Goal: Task Accomplishment & Management: Use online tool/utility

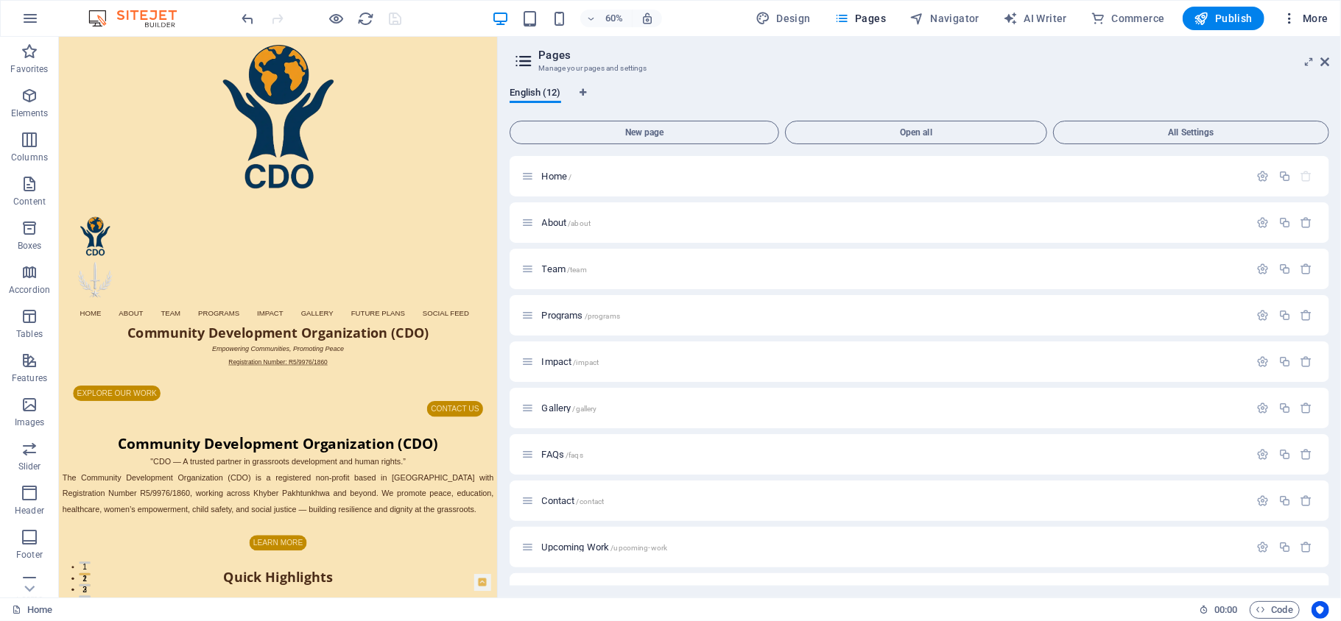
click at [1308, 15] on span "More" at bounding box center [1305, 18] width 46 height 15
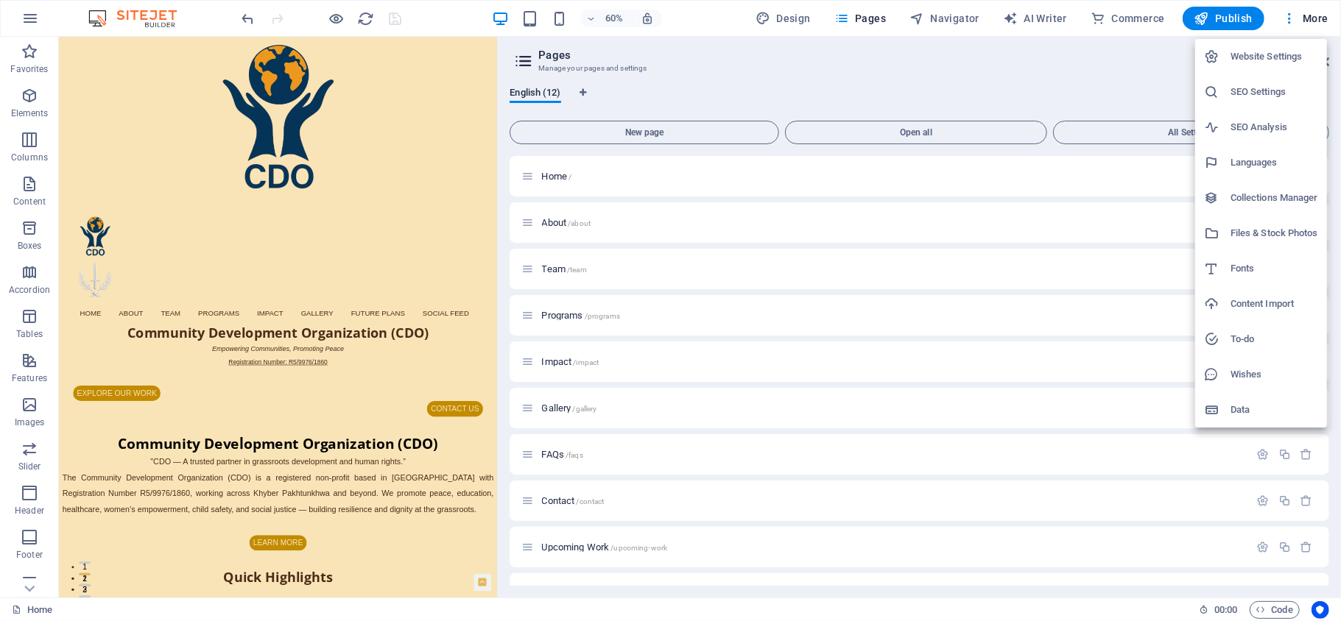
click at [1279, 227] on h6 "Files & Stock Photos" at bounding box center [1274, 234] width 88 height 18
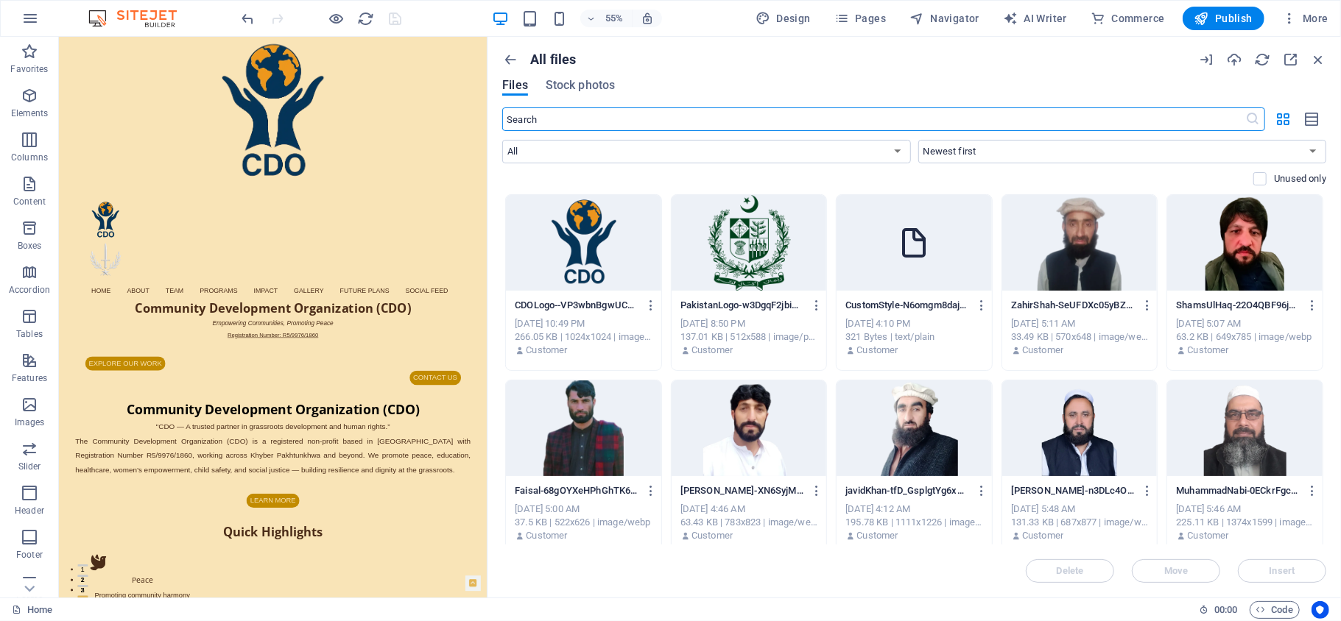
drag, startPoint x: 984, startPoint y: 188, endPoint x: 487, endPoint y: 236, distance: 499.1
click at [487, 236] on aside "All files Files Stock photos ​ All Images Documents Audio Video Vector Other Ne…" at bounding box center [914, 317] width 854 height 561
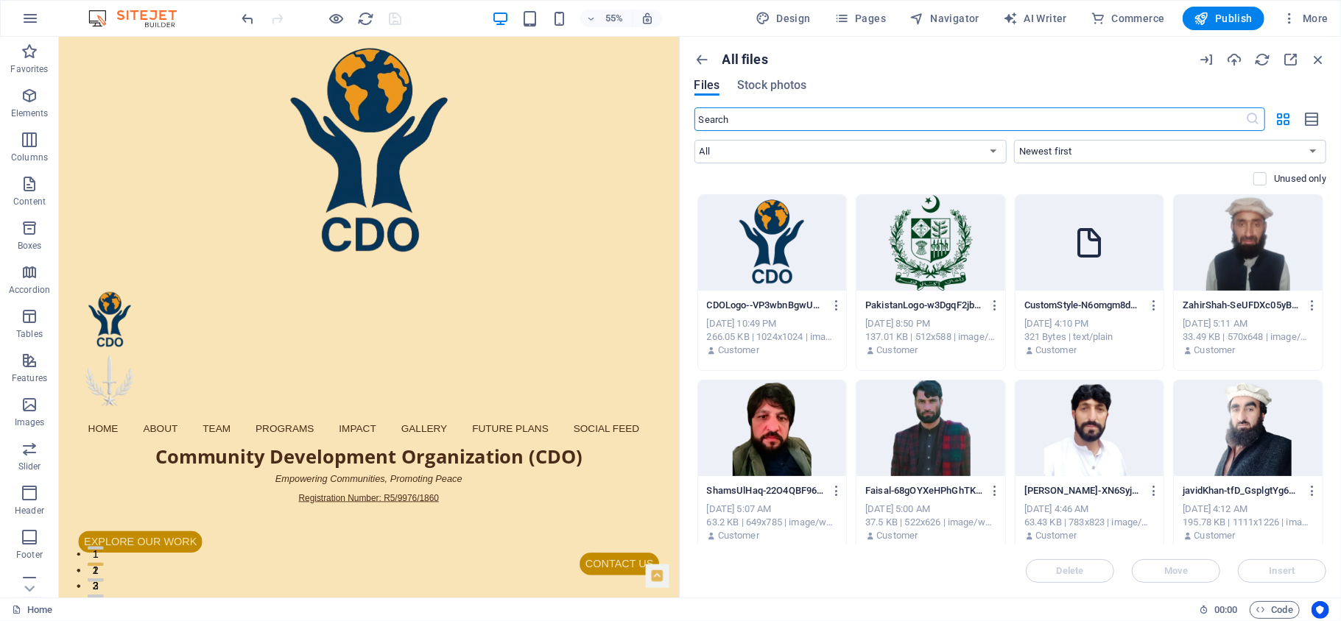
drag, startPoint x: 487, startPoint y: 243, endPoint x: 675, endPoint y: 253, distance: 188.0
click at [675, 253] on div "Home Favorites Elements Columns Content Boxes Accordion Tables Features Images …" at bounding box center [670, 317] width 1341 height 561
click at [1235, 56] on icon "button" at bounding box center [1234, 60] width 16 height 16
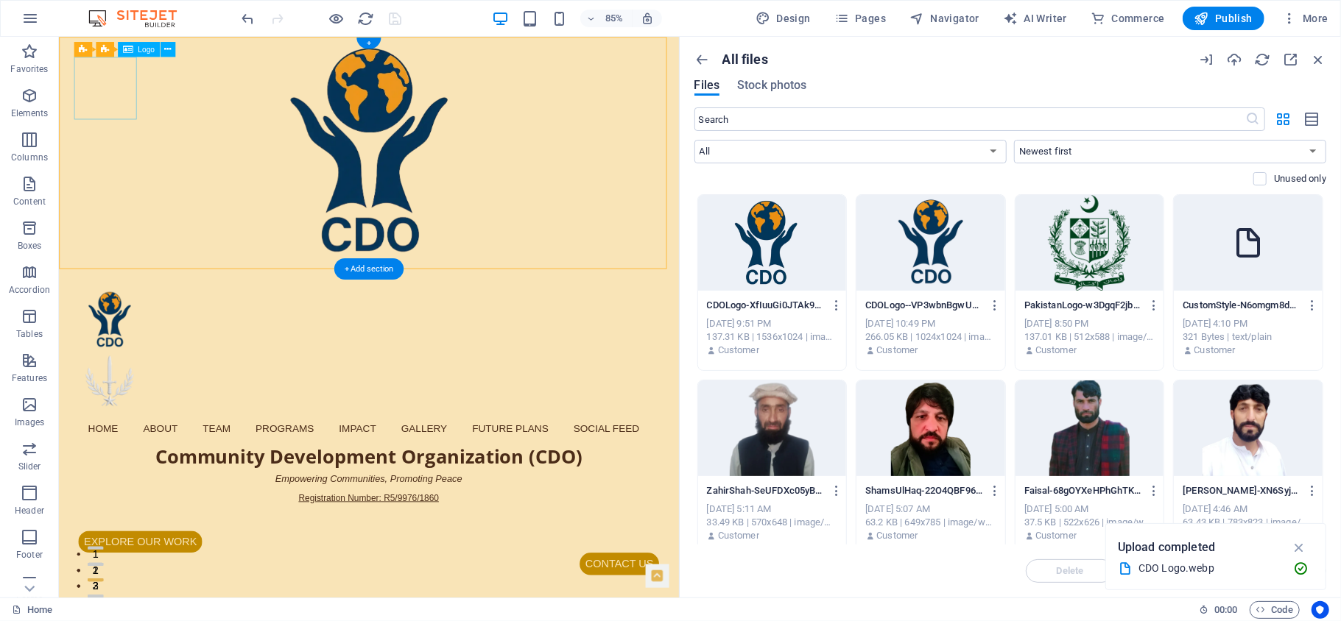
click at [116, 333] on div "Hero Banner" at bounding box center [422, 370] width 683 height 74
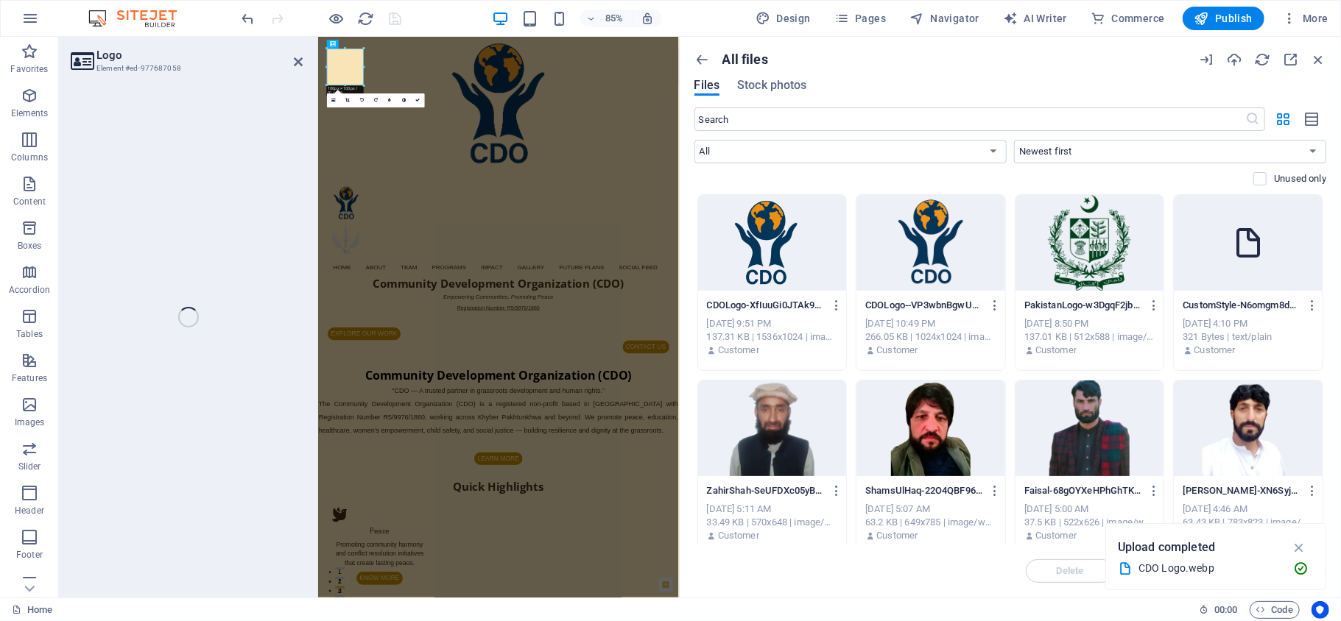
select select "px"
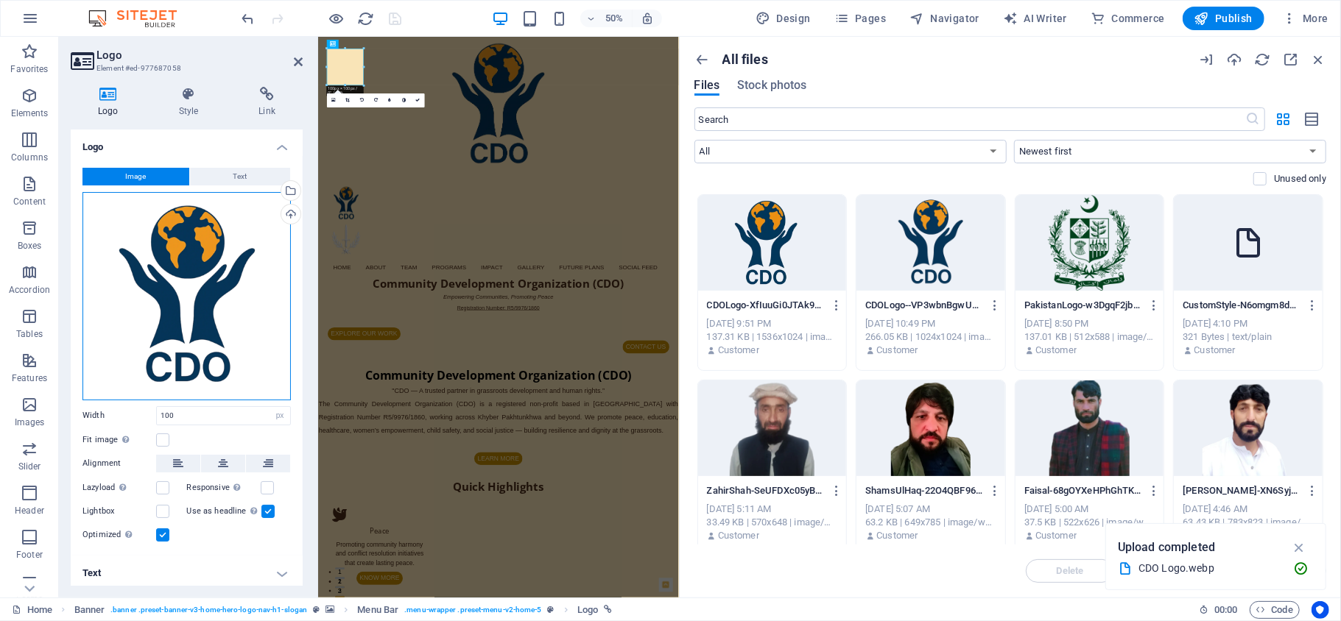
click at [202, 293] on div "Drag files here, click to choose files or select files from Files or our free s…" at bounding box center [186, 296] width 208 height 208
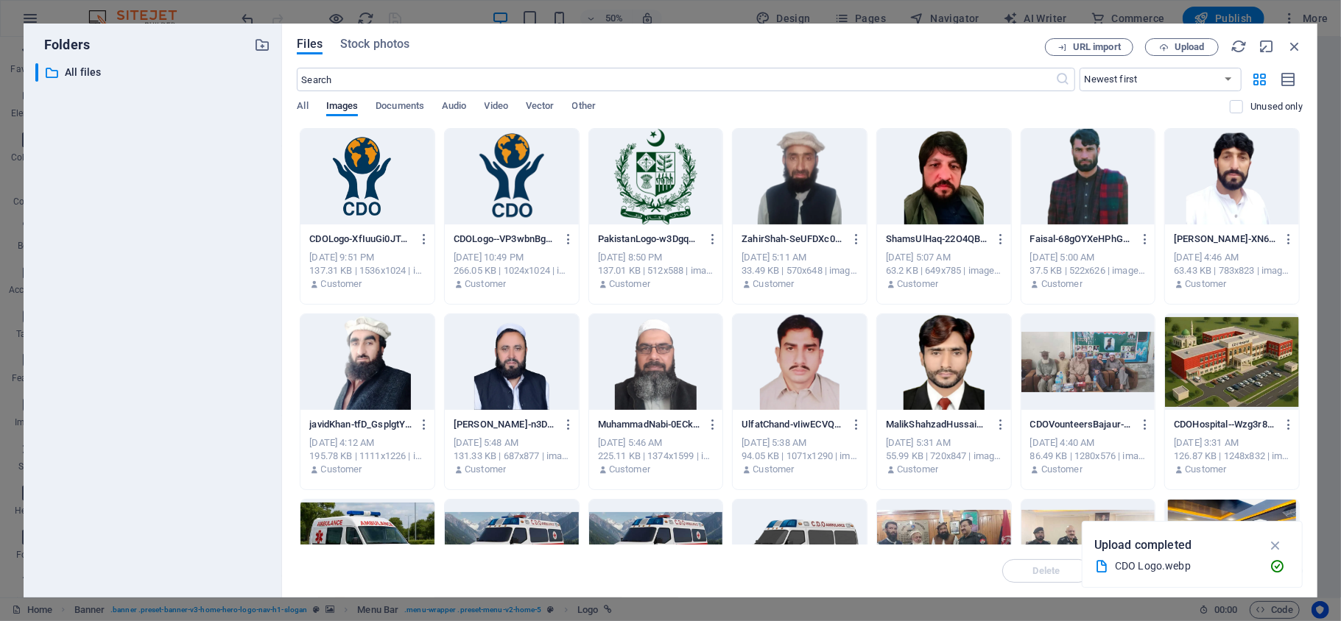
click at [367, 183] on div at bounding box center [367, 177] width 134 height 96
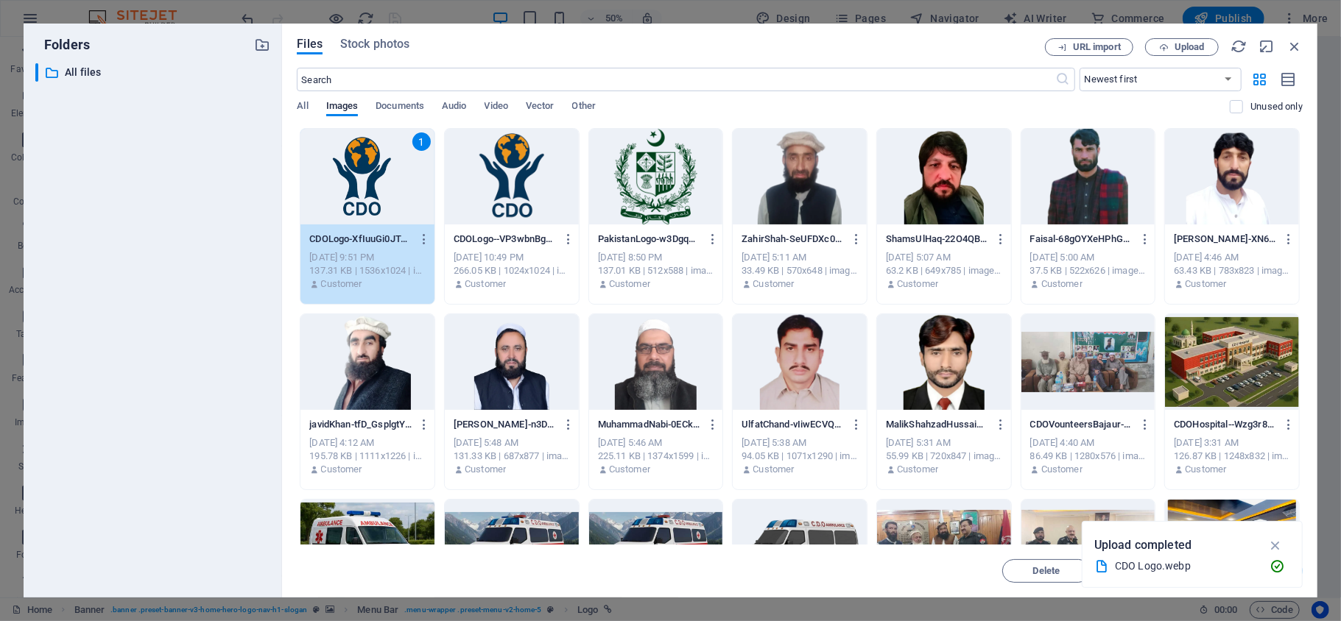
click at [367, 183] on div "1" at bounding box center [367, 177] width 134 height 96
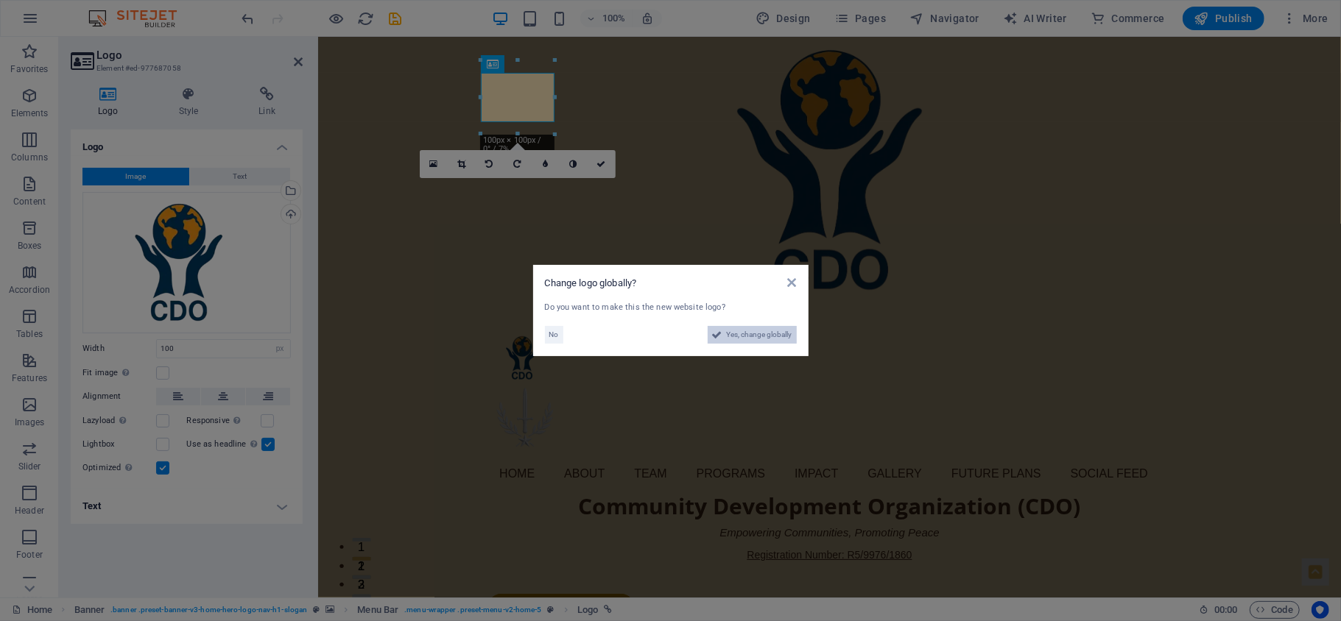
click at [755, 328] on span "Yes, change globally" at bounding box center [760, 335] width 66 height 18
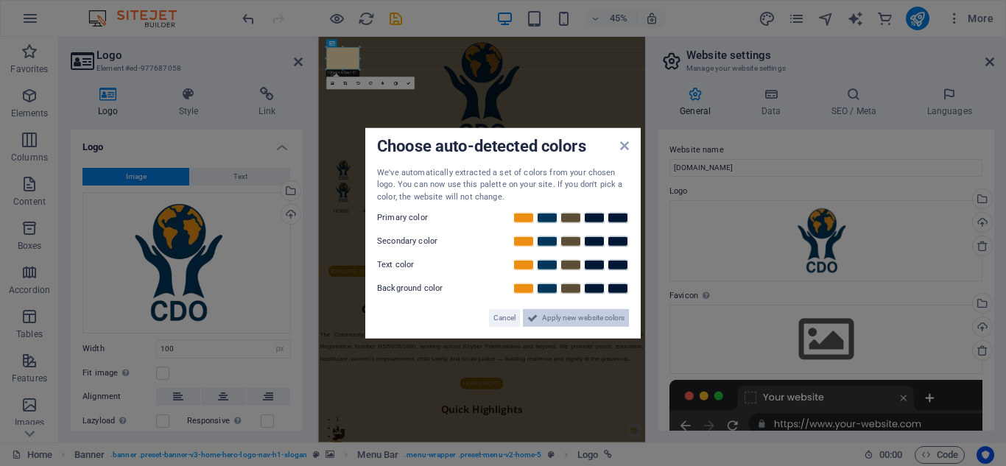
click at [554, 314] on span "Apply new website colors" at bounding box center [583, 318] width 82 height 18
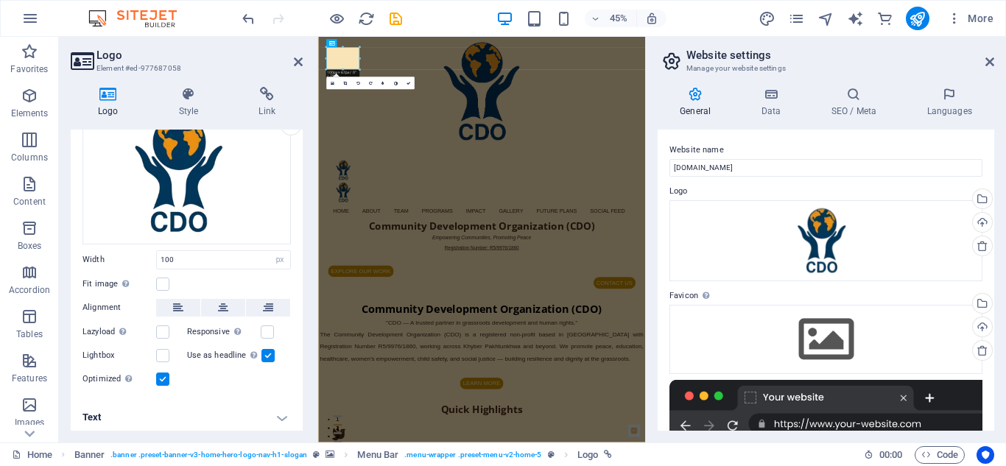
scroll to position [91, 0]
click at [164, 352] on label at bounding box center [162, 353] width 13 height 13
click at [0, 0] on input "Lightbox" at bounding box center [0, 0] width 0 height 0
click at [267, 326] on label at bounding box center [267, 329] width 13 height 13
click at [0, 0] on input "Responsive Automatically load retina image and smartphone optimized sizes." at bounding box center [0, 0] width 0 height 0
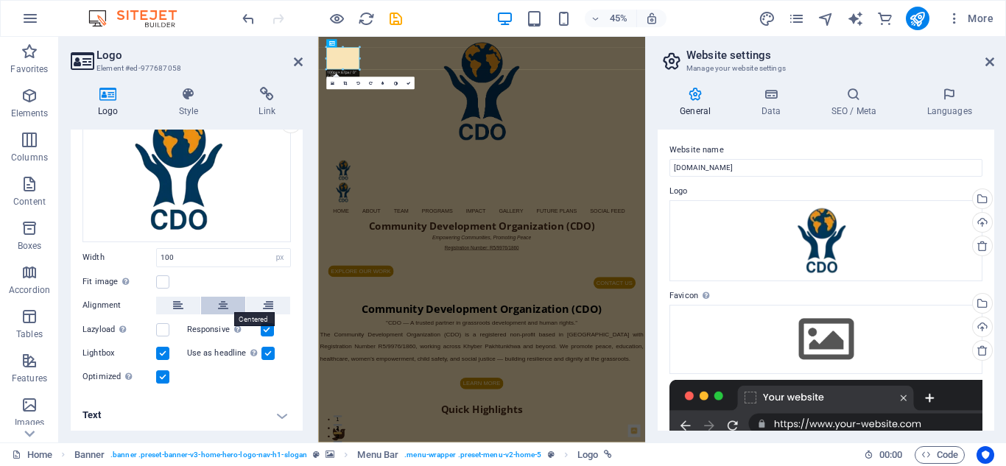
click at [225, 301] on icon at bounding box center [223, 306] width 10 height 18
click at [282, 421] on h4 "Text" at bounding box center [187, 415] width 232 height 35
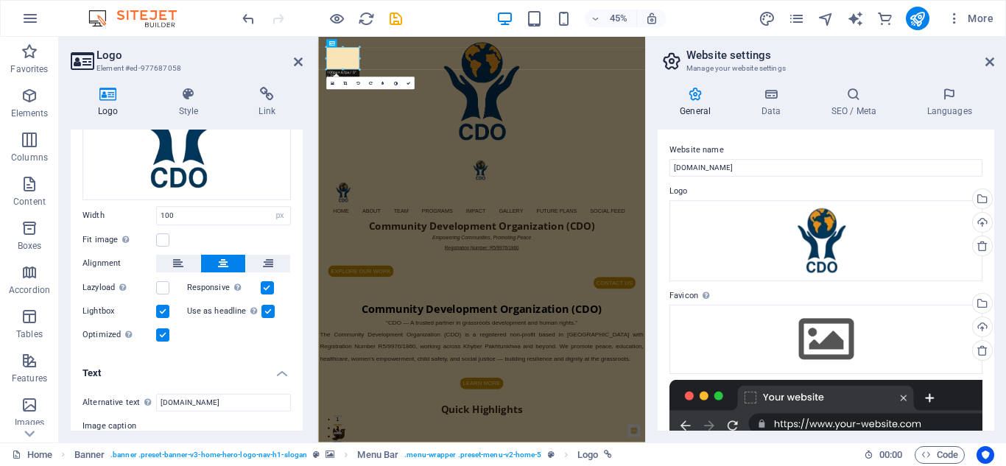
scroll to position [135, 0]
click at [280, 364] on h4 "Text" at bounding box center [187, 366] width 232 height 27
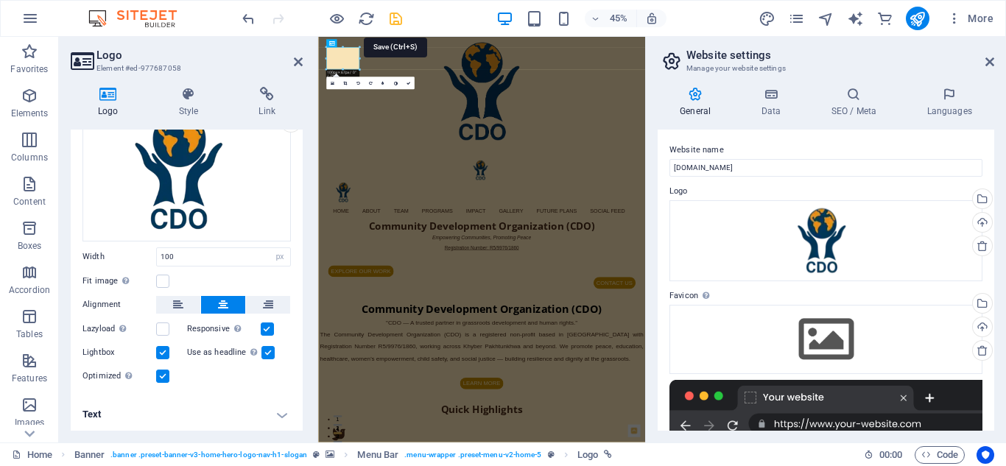
click at [392, 13] on icon "save" at bounding box center [395, 18] width 17 height 17
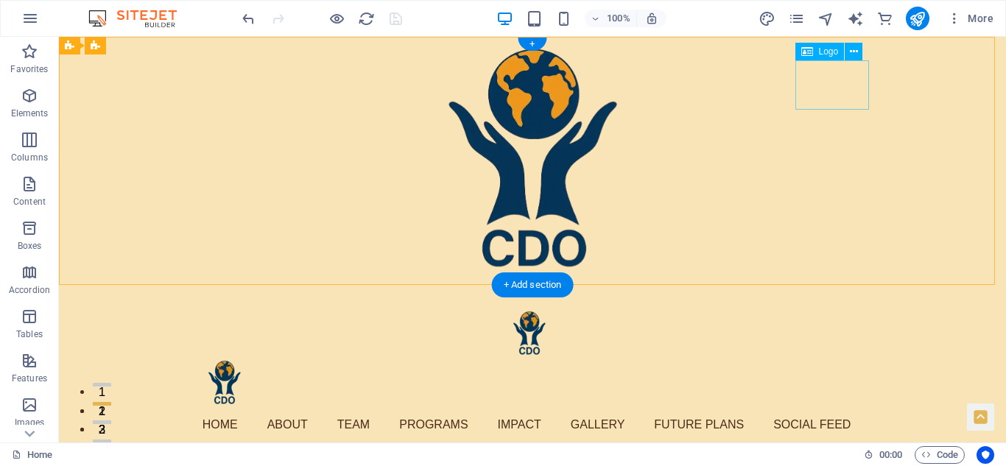
click at [831, 358] on div "Hero Banner" at bounding box center [532, 382] width 683 height 49
select select "px"
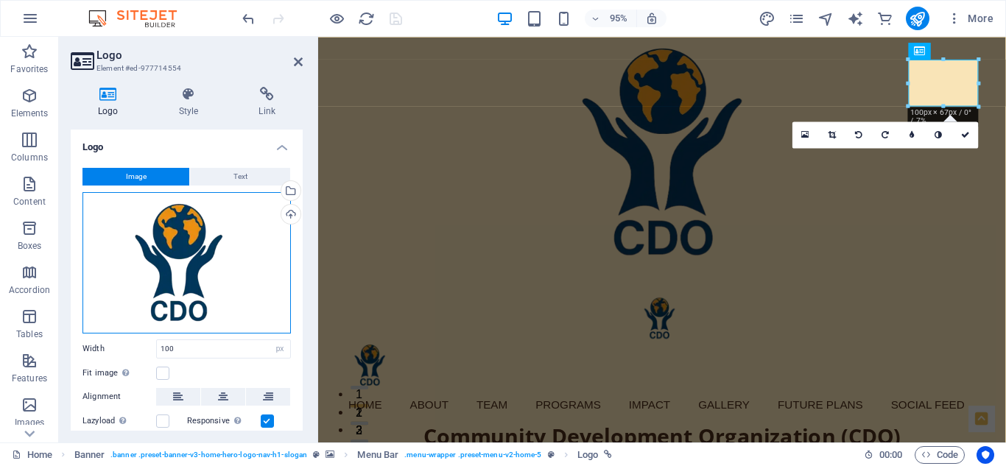
click at [188, 252] on div "Drag files here, click to choose files or select files from Files or our free s…" at bounding box center [186, 262] width 208 height 141
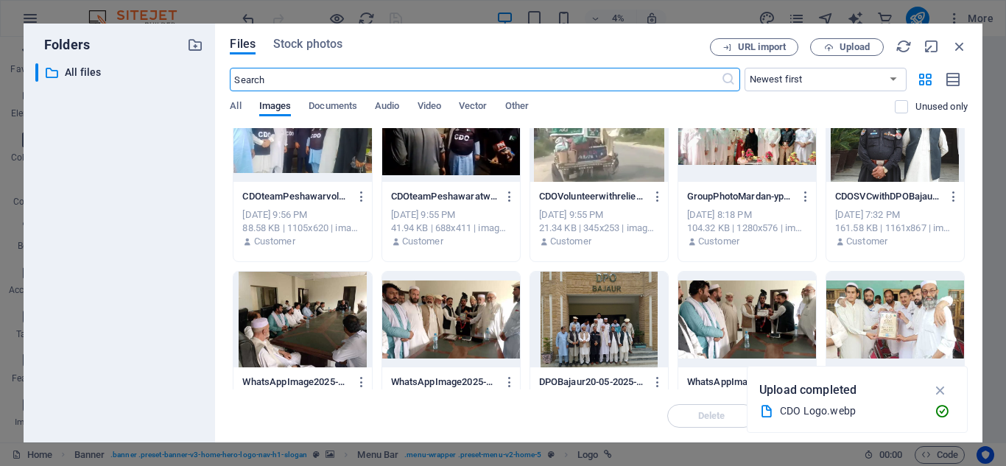
scroll to position [2093, 0]
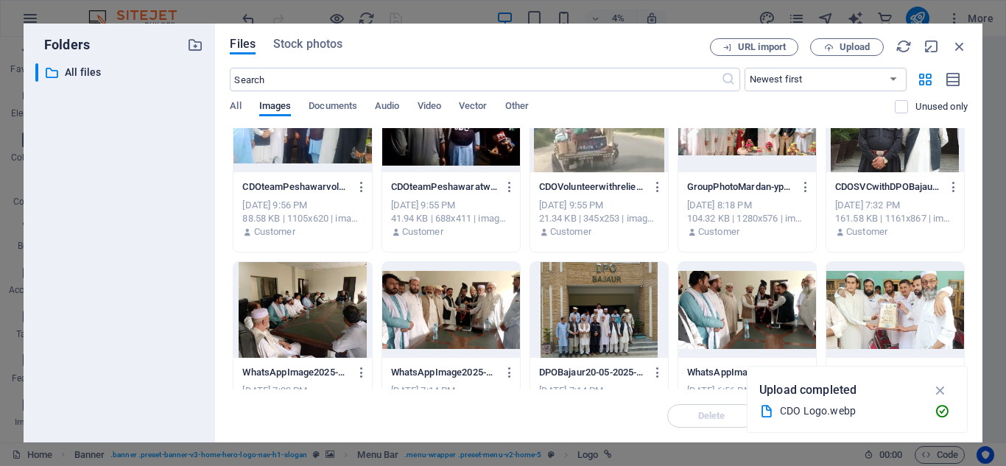
drag, startPoint x: 967, startPoint y: 294, endPoint x: 966, endPoint y: 306, distance: 11.9
click at [966, 306] on div "Files Stock photos URL import Upload ​ Newest first Oldest first Name (A-Z) Nam…" at bounding box center [598, 233] width 767 height 419
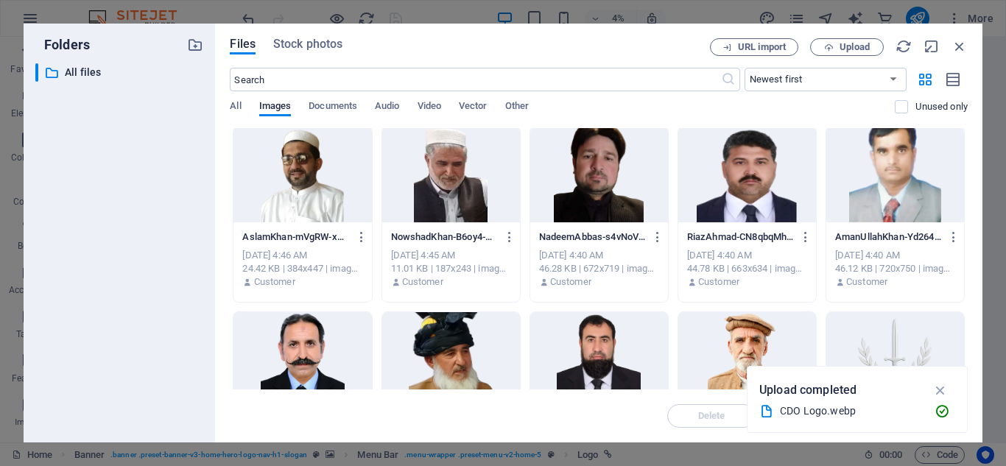
scroll to position [3228, 0]
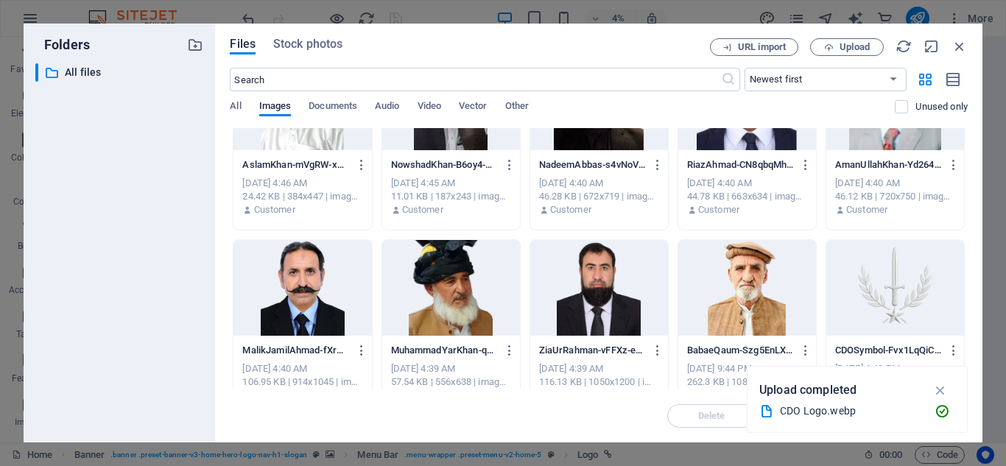
drag, startPoint x: 967, startPoint y: 329, endPoint x: 967, endPoint y: 340, distance: 11.0
click at [967, 340] on div "Files Stock photos URL import Upload ​ Newest first Oldest first Name (A-Z) Nam…" at bounding box center [598, 233] width 767 height 419
drag, startPoint x: 967, startPoint y: 336, endPoint x: 967, endPoint y: 347, distance: 11.8
click at [967, 347] on div "Files Stock photos URL import Upload ​ Newest first Oldest first Name (A-Z) Nam…" at bounding box center [598, 233] width 767 height 419
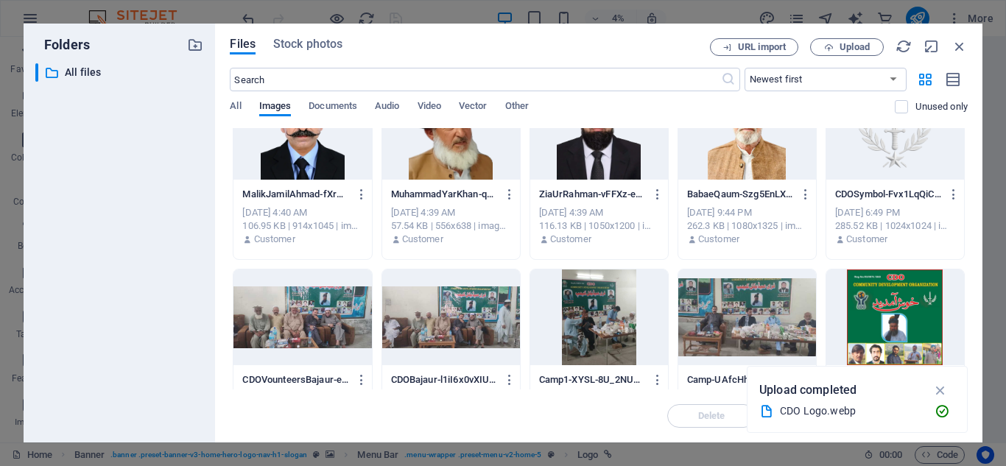
scroll to position [3336, 0]
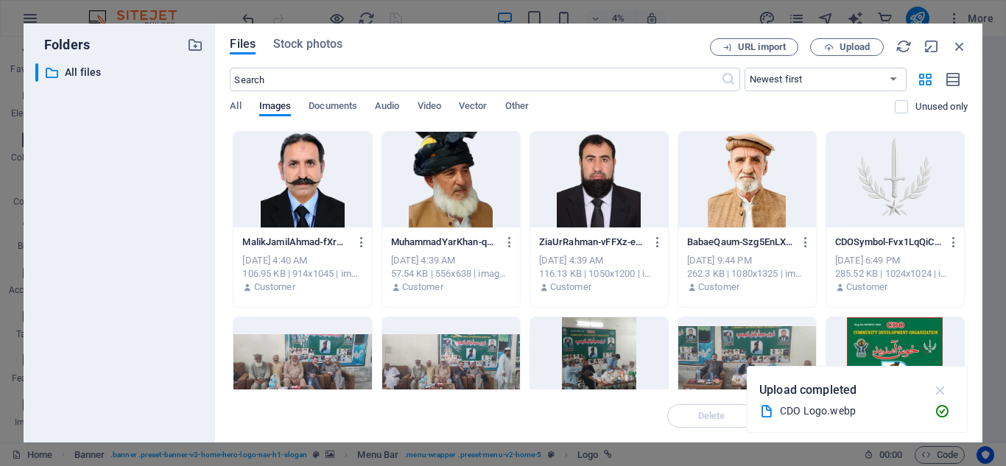
click at [944, 387] on icon "button" at bounding box center [940, 390] width 17 height 16
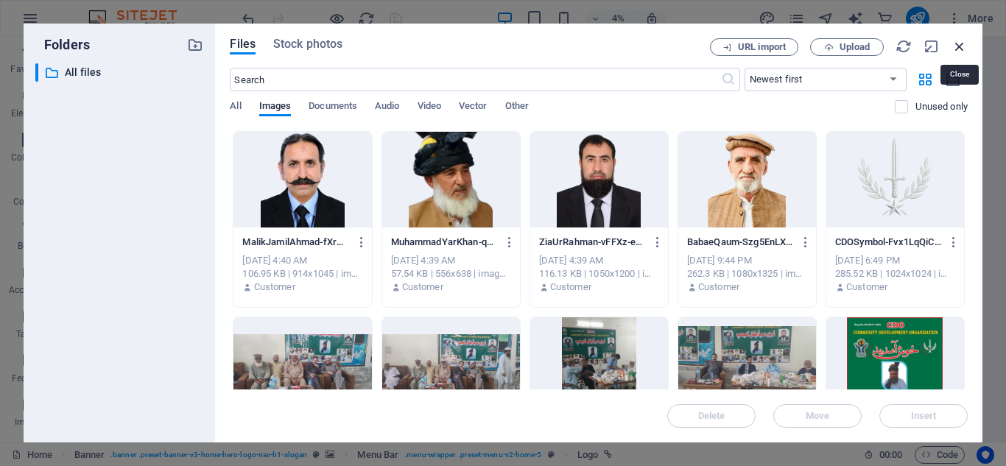
click at [958, 43] on icon "button" at bounding box center [959, 46] width 16 height 16
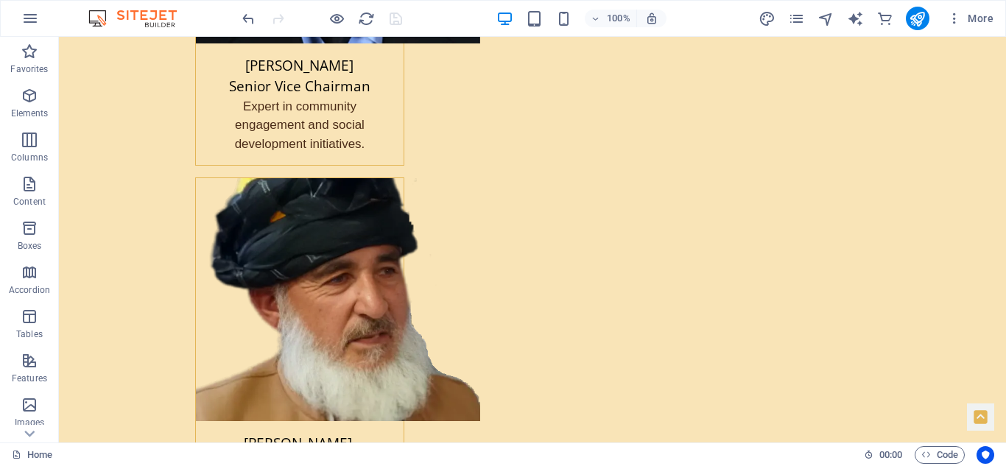
scroll to position [2450, 0]
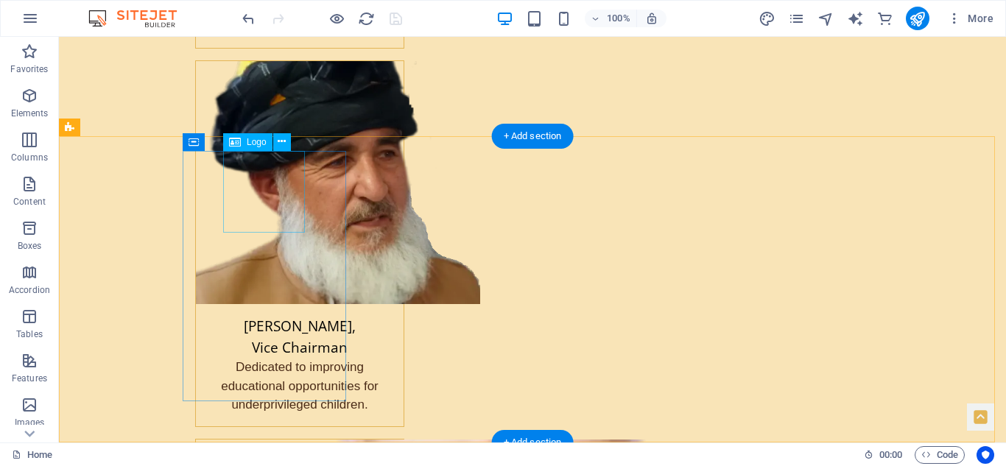
select select "px"
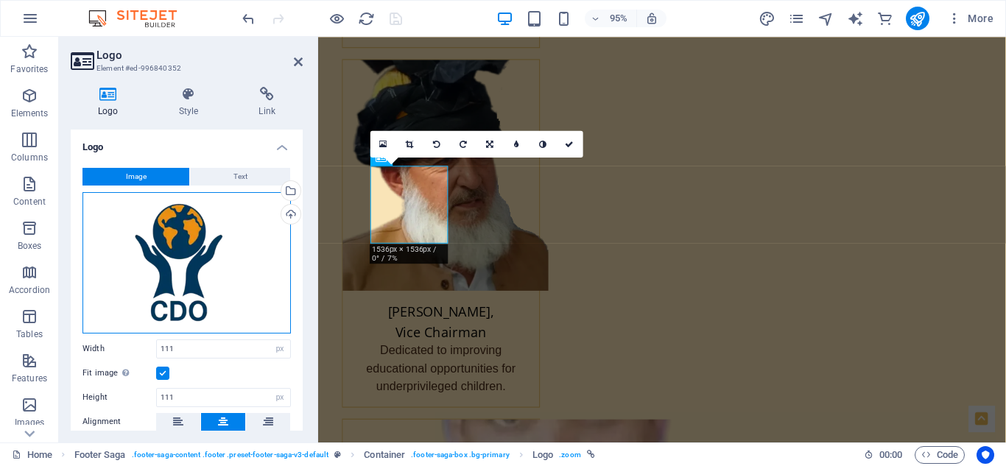
click at [189, 242] on div "Drag files here, click to choose files or select files from Files or our free s…" at bounding box center [186, 262] width 208 height 141
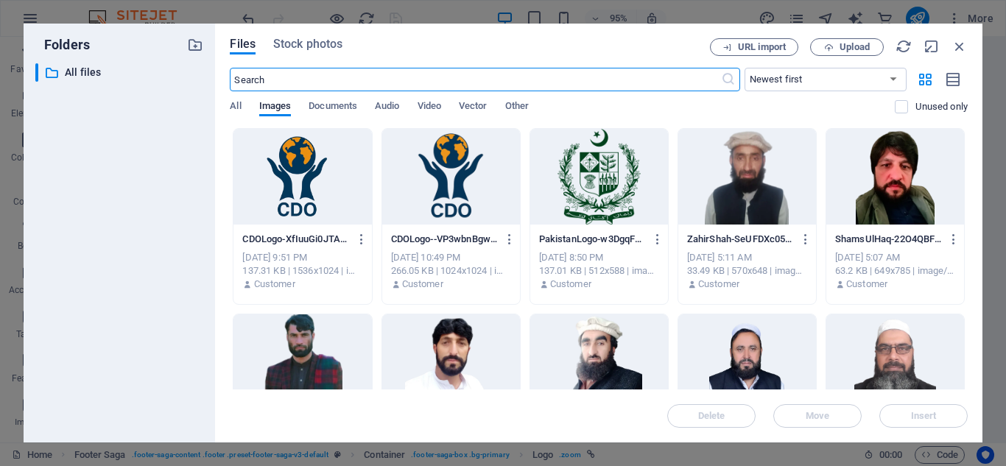
scroll to position [0, 0]
click at [314, 183] on div at bounding box center [302, 177] width 138 height 96
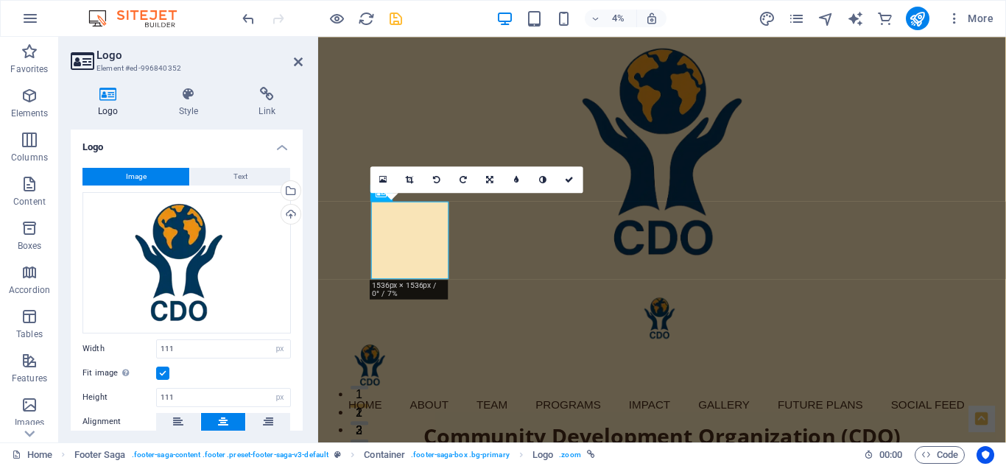
scroll to position [2391, 0]
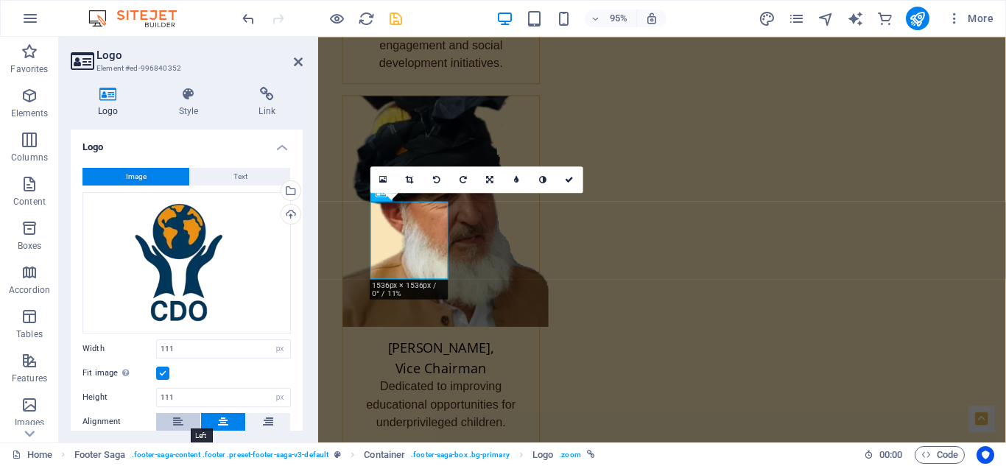
click at [180, 417] on icon at bounding box center [178, 422] width 10 height 18
click at [218, 417] on icon at bounding box center [223, 422] width 10 height 18
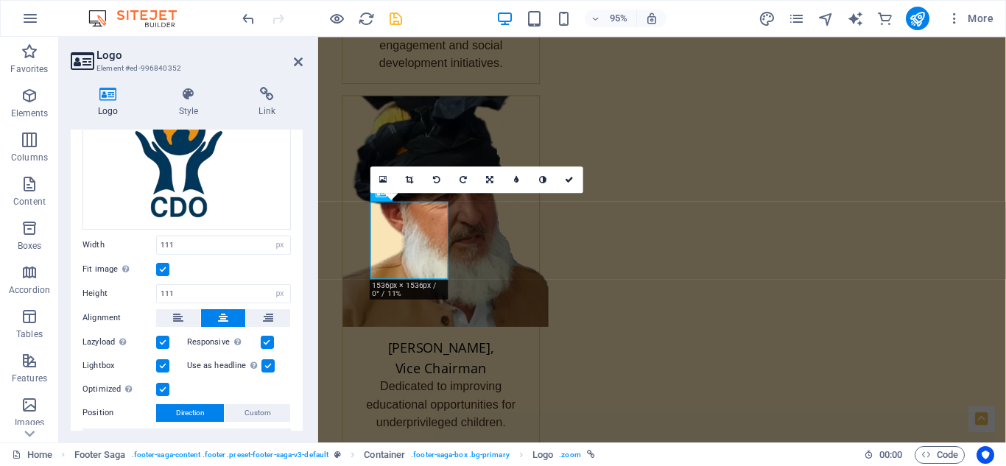
scroll to position [105, 0]
click at [167, 266] on label at bounding box center [162, 268] width 13 height 13
click at [0, 0] on input "Fit image Automatically fit image to a fixed width and height" at bounding box center [0, 0] width 0 height 0
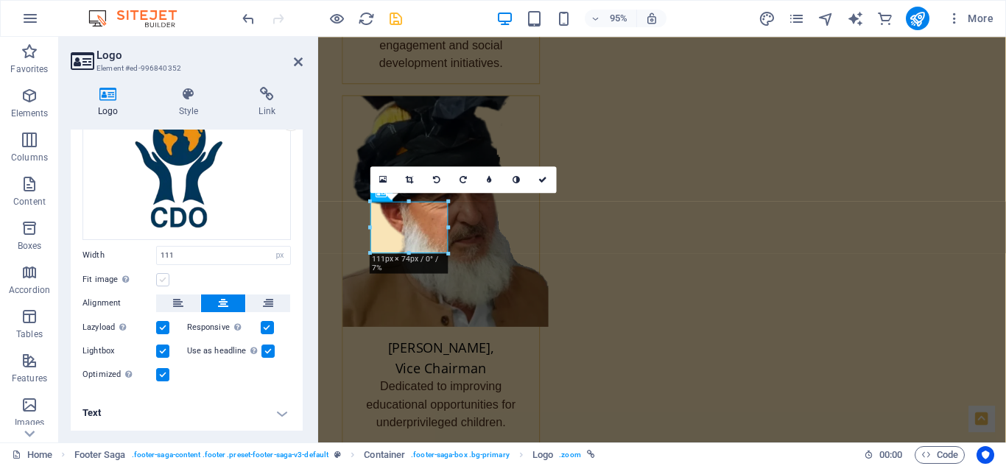
scroll to position [92, 0]
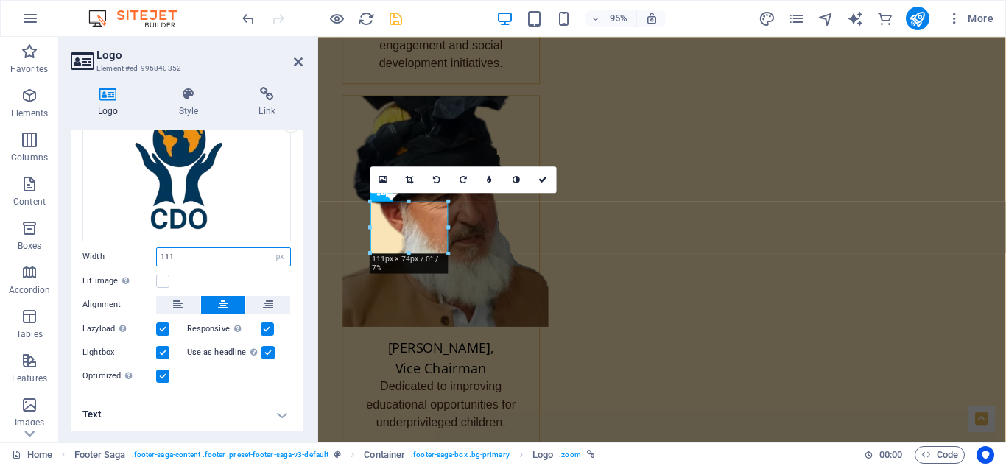
drag, startPoint x: 181, startPoint y: 250, endPoint x: 116, endPoint y: 250, distance: 64.8
click at [116, 250] on div "Width 111 Default auto px rem % em vh vw" at bounding box center [186, 256] width 208 height 19
type input "100"
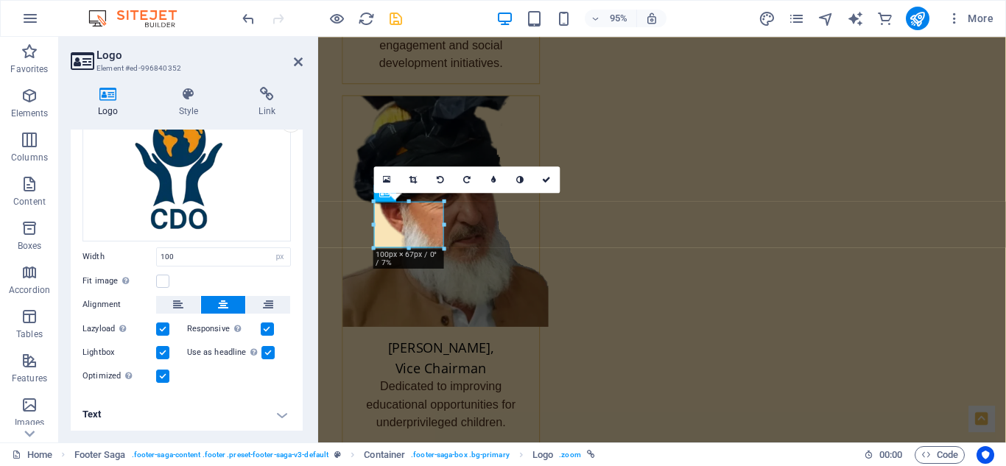
click at [280, 412] on h4 "Text" at bounding box center [187, 414] width 232 height 35
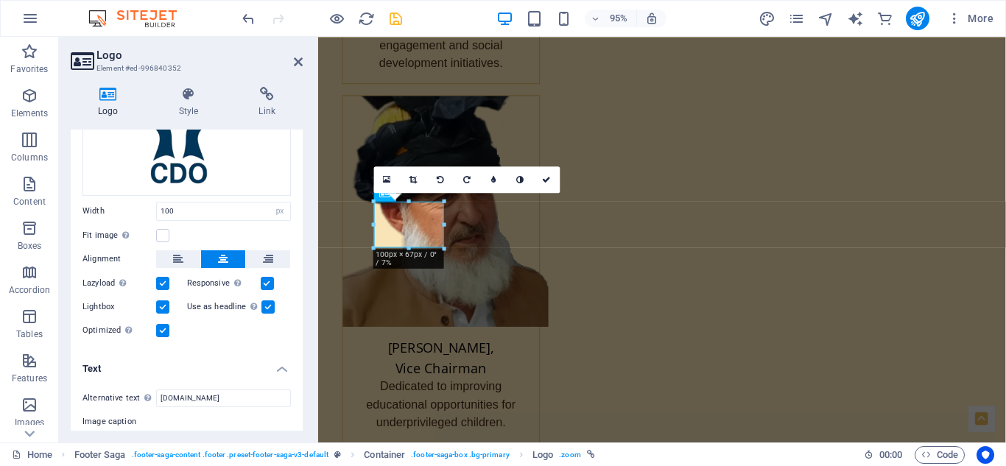
click at [283, 362] on h4 "Text" at bounding box center [187, 364] width 232 height 27
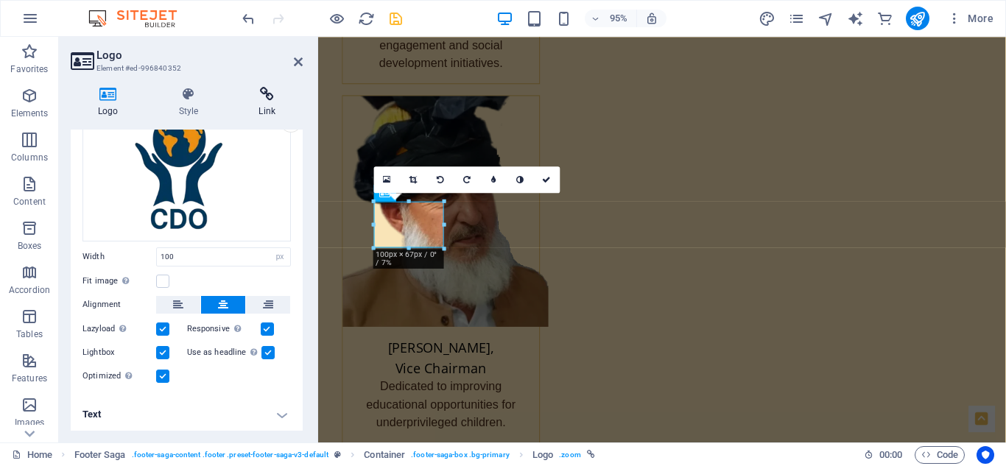
click at [266, 107] on h4 "Link" at bounding box center [266, 102] width 71 height 31
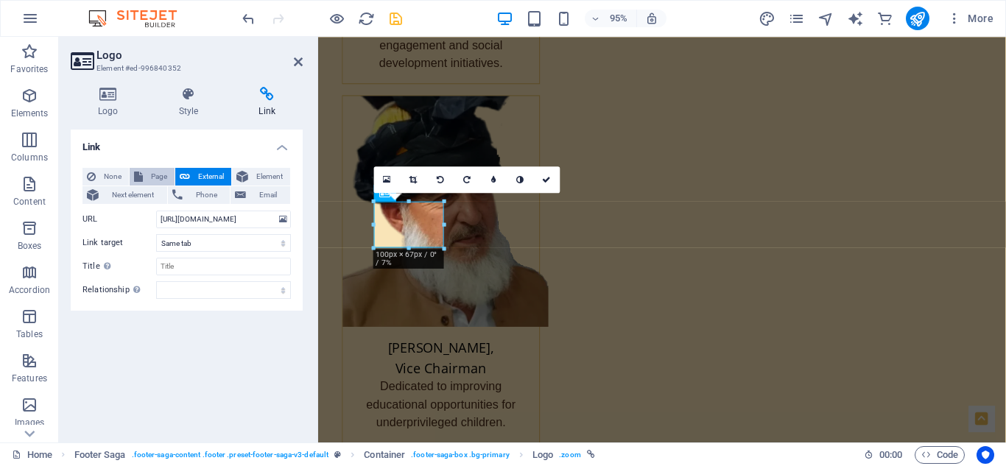
click at [156, 173] on span "Page" at bounding box center [158, 177] width 23 height 18
select select
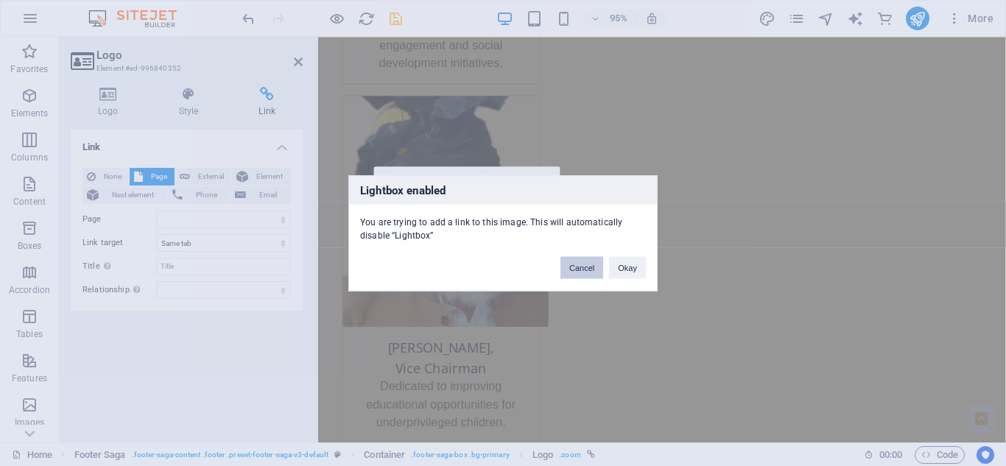
click at [586, 258] on button "Cancel" at bounding box center [581, 267] width 43 height 22
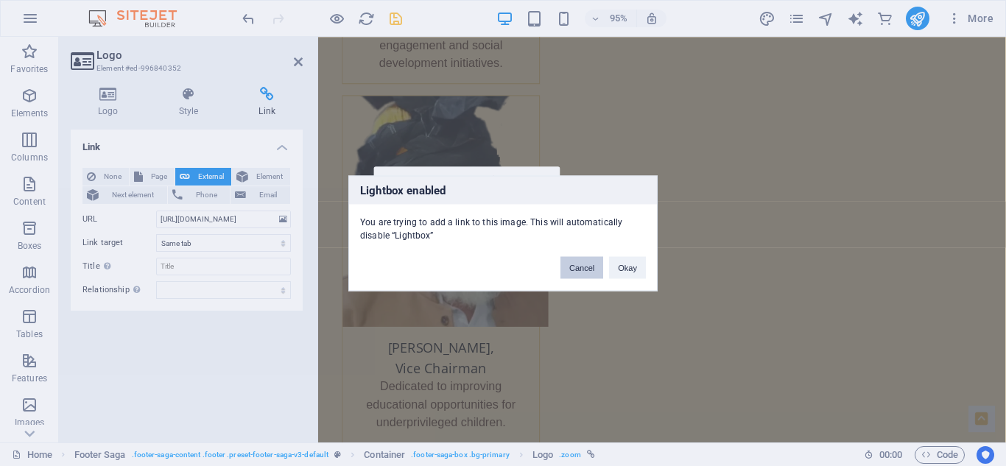
click at [590, 266] on button "Cancel" at bounding box center [581, 267] width 43 height 22
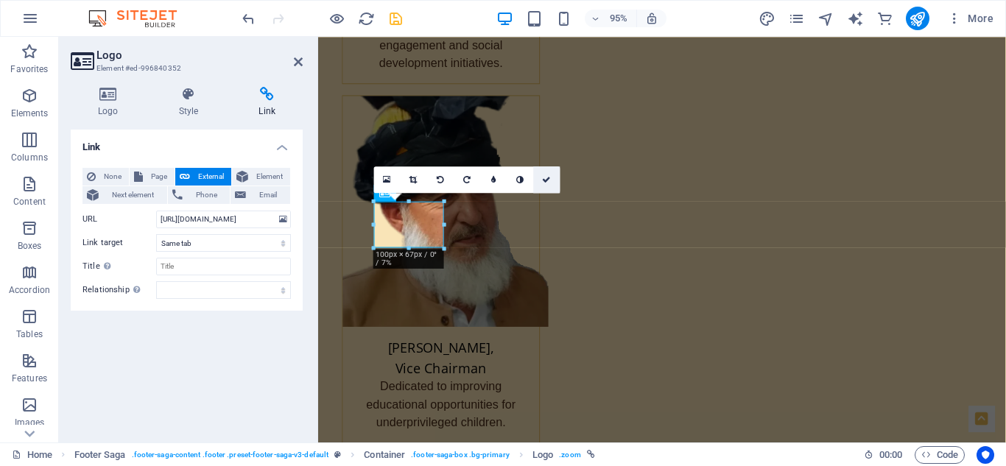
click at [545, 178] on icon at bounding box center [547, 179] width 9 height 8
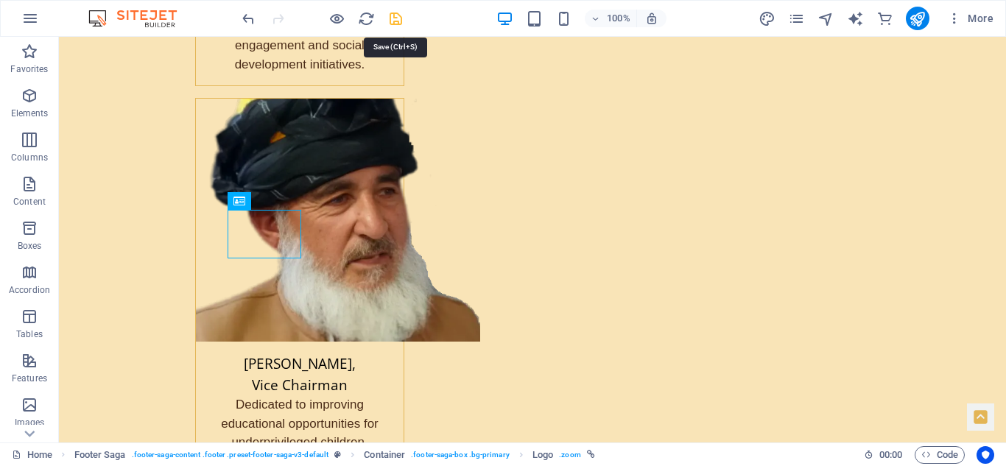
click at [394, 18] on icon "save" at bounding box center [395, 18] width 17 height 17
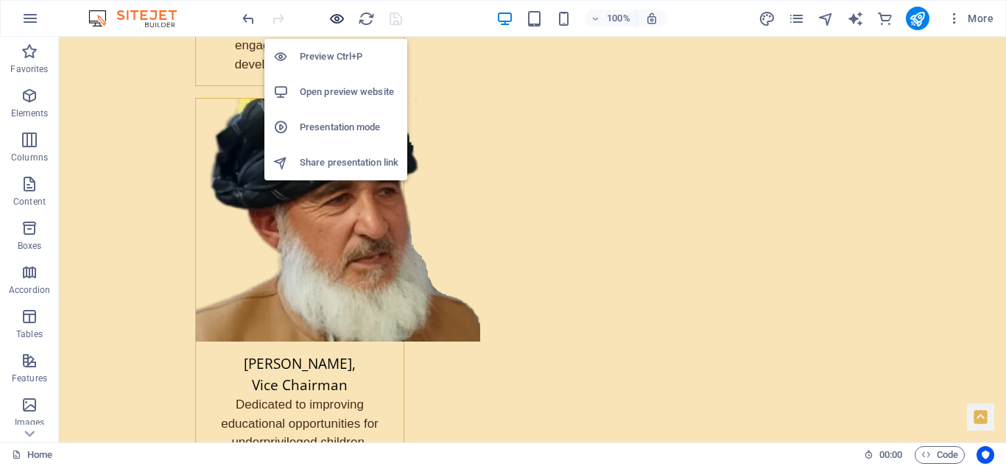
click at [336, 18] on icon "button" at bounding box center [336, 18] width 17 height 17
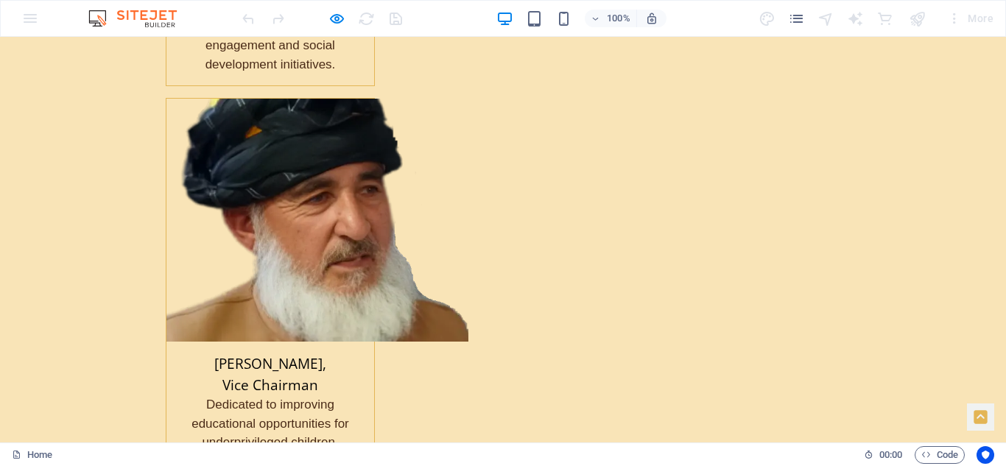
click at [974, 413] on icon at bounding box center [980, 417] width 13 height 13
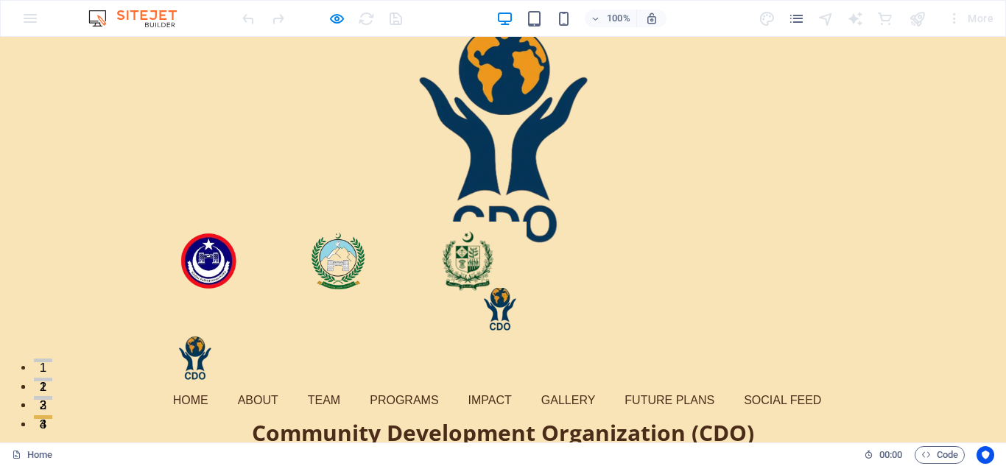
scroll to position [0, 0]
